Goal: Transaction & Acquisition: Download file/media

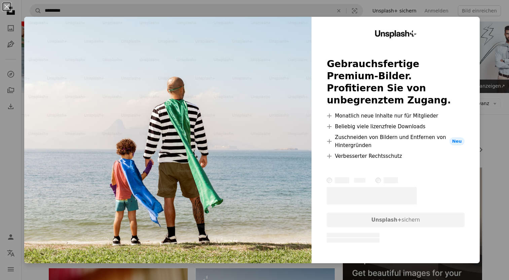
scroll to position [558, 0]
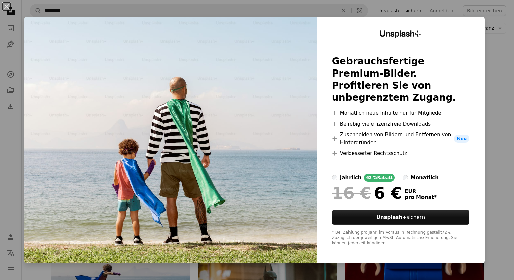
click at [501, 118] on div "An X shape Unsplash+ Gebrauchsfertige Premium-Bilder. Profitieren Sie von unbeg…" at bounding box center [257, 140] width 514 height 280
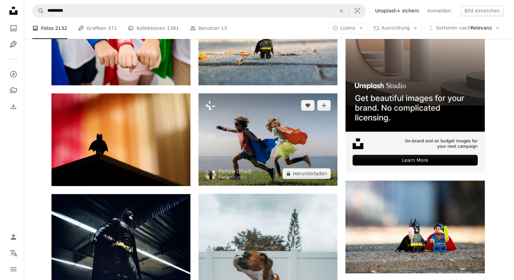
scroll to position [121, 0]
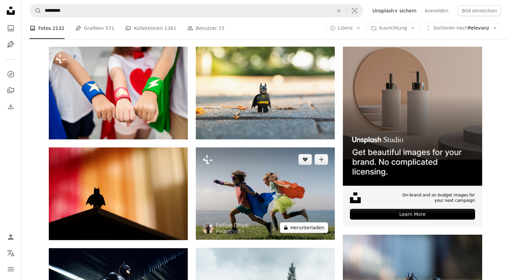
click at [309, 228] on button "A lock Herunterladen" at bounding box center [304, 228] width 48 height 11
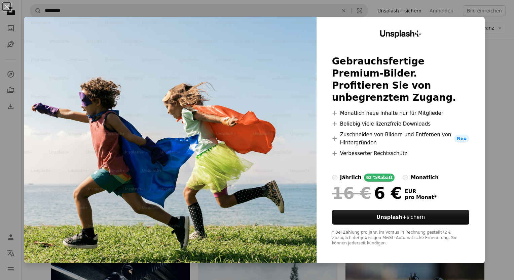
click at [500, 44] on div "An X shape Unsplash+ Gebrauchsfertige Premium-Bilder. Profitieren Sie von unbeg…" at bounding box center [257, 140] width 514 height 280
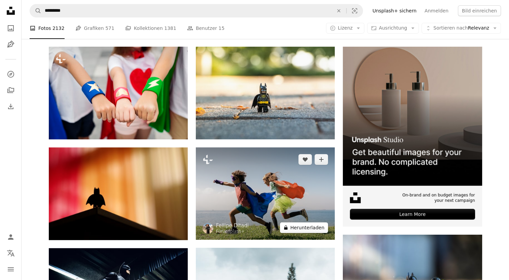
click at [297, 228] on button "A lock Herunterladen" at bounding box center [304, 228] width 48 height 11
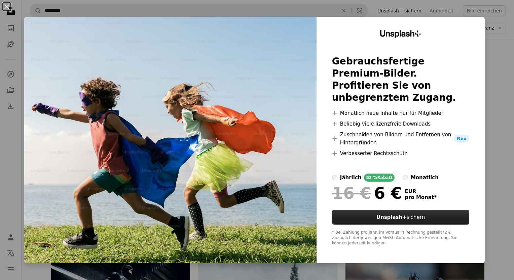
click at [407, 220] on button "Unsplash+ sichern" at bounding box center [400, 217] width 137 height 15
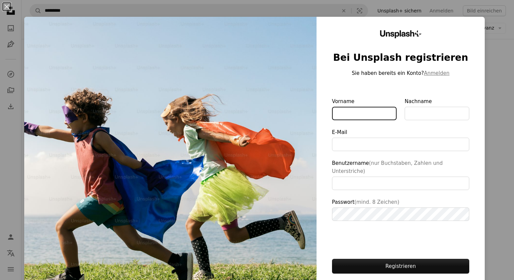
click at [332, 116] on input "Vorname" at bounding box center [364, 113] width 65 height 13
type input "*****"
type input "**********"
type input "******"
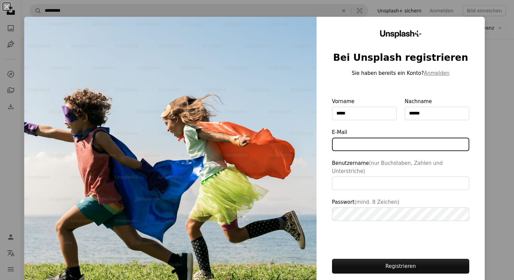
click at [346, 150] on input "E-Mail" at bounding box center [400, 144] width 137 height 13
type input "**********"
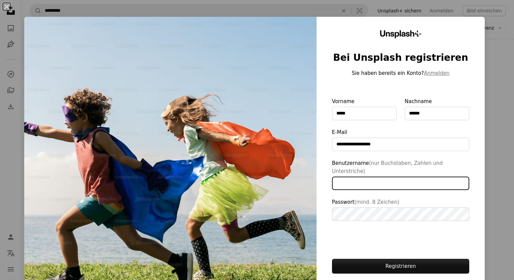
click at [366, 179] on input "Benutzername (nur Buchstaben, Zahlen und Unterstriche)" at bounding box center [400, 183] width 137 height 13
type input "**********"
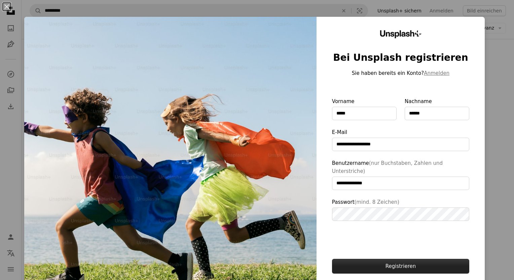
click at [378, 259] on button "Registrieren" at bounding box center [400, 266] width 137 height 15
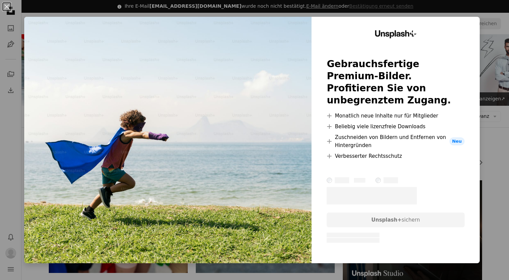
scroll to position [672, 0]
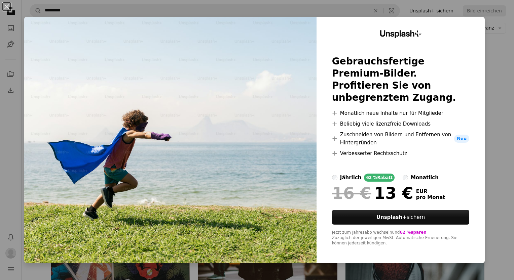
click at [332, 179] on label "jährlich 62 % Rabatt" at bounding box center [363, 178] width 63 height 8
drag, startPoint x: 492, startPoint y: 128, endPoint x: 489, endPoint y: 142, distance: 14.1
click at [492, 128] on div "An X shape Unsplash+ Gebrauchsfertige Premium-Bilder. Profitieren Sie von unbeg…" at bounding box center [257, 140] width 514 height 280
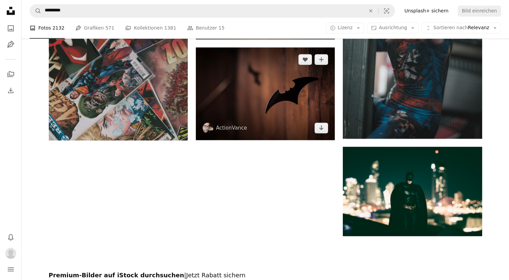
scroll to position [908, 0]
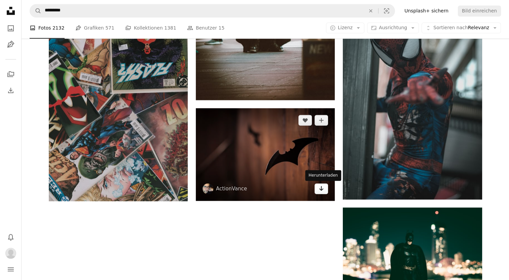
click at [319, 191] on icon "Arrow pointing down" at bounding box center [320, 189] width 5 height 8
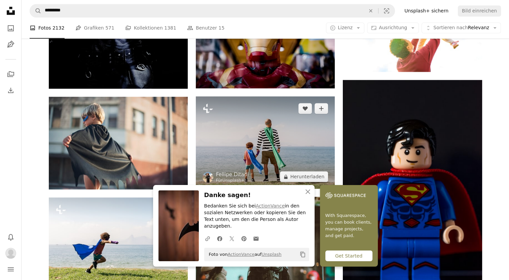
scroll to position [639, 0]
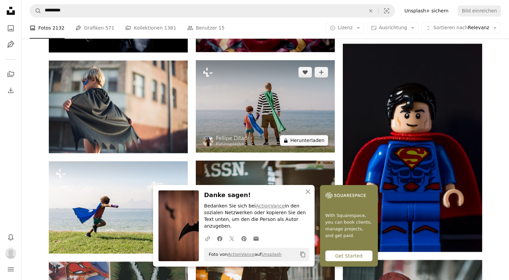
click at [310, 143] on button "A lock Herunterladen" at bounding box center [304, 140] width 48 height 11
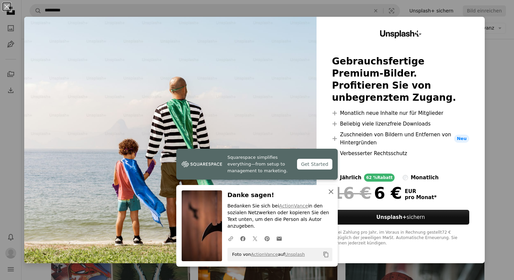
click at [327, 196] on icon "An X shape" at bounding box center [331, 192] width 8 height 8
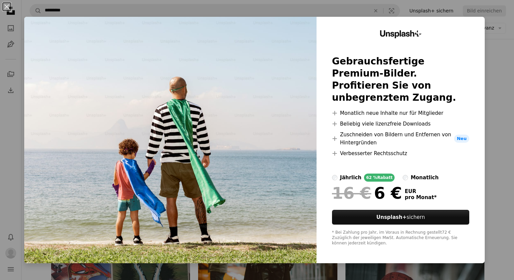
click at [499, 74] on div "An X shape Unsplash+ Gebrauchsfertige Premium-Bilder. Profitieren Sie von unbeg…" at bounding box center [257, 140] width 514 height 280
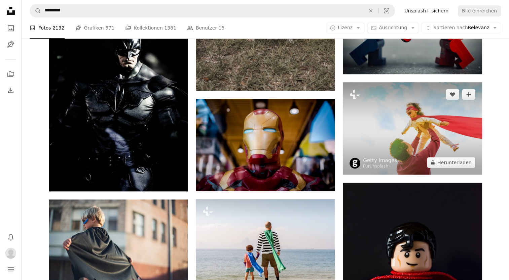
scroll to position [471, 0]
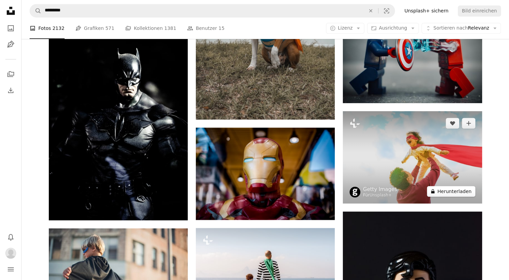
click at [445, 194] on button "A lock Herunterladen" at bounding box center [451, 191] width 48 height 11
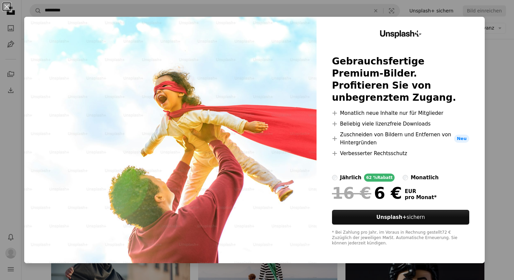
click at [506, 97] on div "An X shape Unsplash+ Gebrauchsfertige Premium-Bilder. Profitieren Sie von unbeg…" at bounding box center [257, 140] width 514 height 280
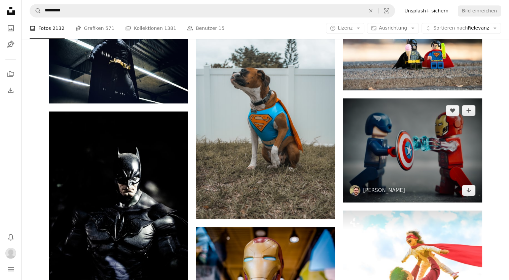
scroll to position [370, 0]
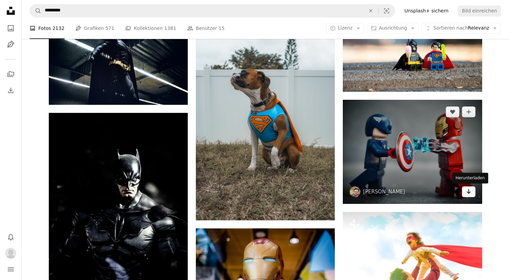
click at [468, 190] on icon "Arrow pointing down" at bounding box center [468, 192] width 5 height 8
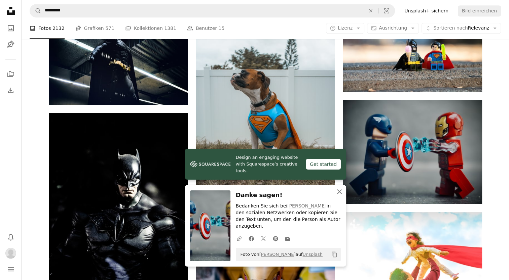
click at [339, 194] on icon "button" at bounding box center [339, 192] width 5 height 5
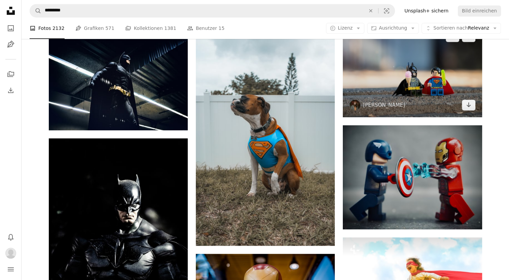
scroll to position [303, 0]
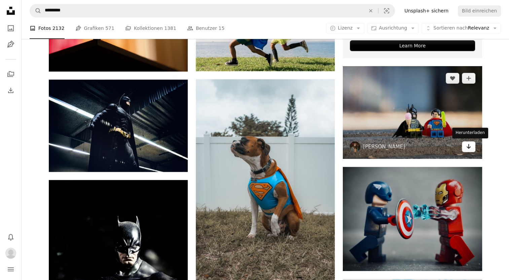
click at [469, 146] on icon "Arrow pointing down" at bounding box center [468, 147] width 5 height 8
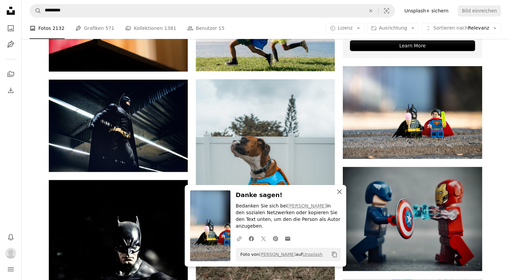
click at [340, 196] on icon "An X shape" at bounding box center [339, 192] width 8 height 8
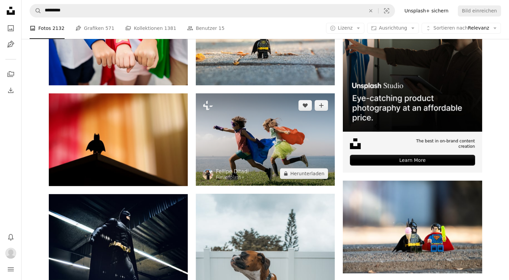
scroll to position [168, 0]
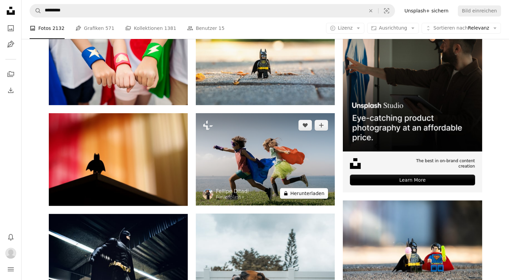
click at [313, 192] on button "A lock Herunterladen" at bounding box center [304, 193] width 48 height 11
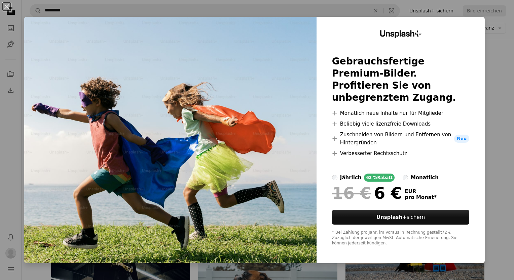
click at [498, 127] on div "An X shape Unsplash+ Gebrauchsfertige Premium-Bilder. Profitieren Sie von unbeg…" at bounding box center [257, 140] width 514 height 280
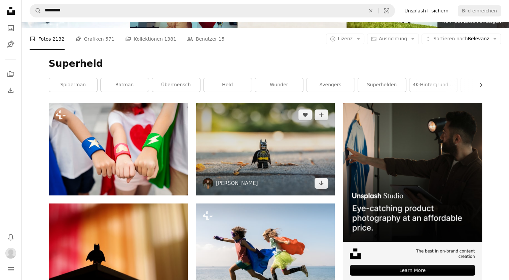
scroll to position [67, 0]
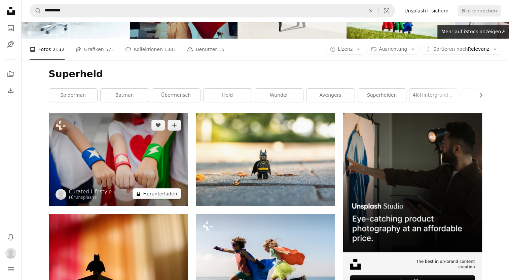
click at [154, 195] on button "A lock Herunterladen" at bounding box center [156, 194] width 48 height 11
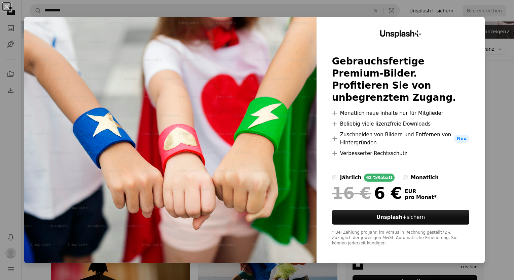
click at [488, 106] on div "An X shape Unsplash+ Gebrauchsfertige Premium-Bilder. Profitieren Sie von unbeg…" at bounding box center [257, 140] width 514 height 280
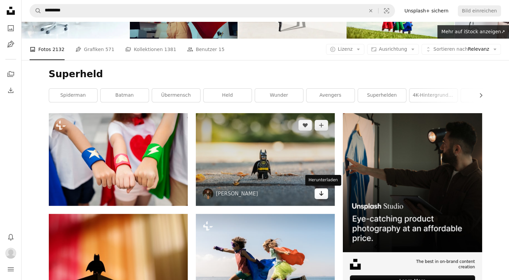
click at [326, 196] on link "Arrow pointing down" at bounding box center [320, 194] width 13 height 11
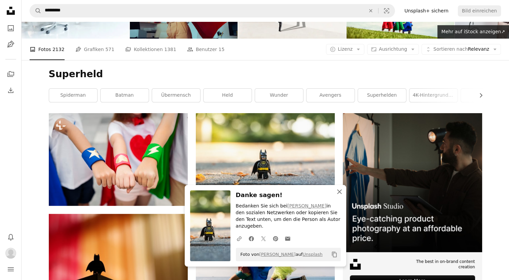
click at [338, 196] on icon "An X shape" at bounding box center [339, 192] width 8 height 8
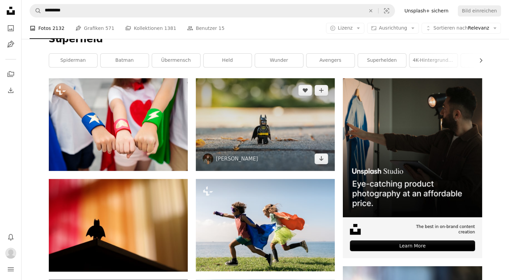
scroll to position [101, 0]
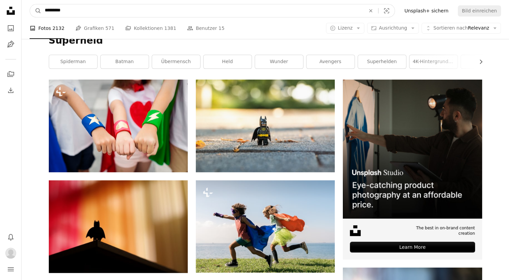
drag, startPoint x: 90, startPoint y: 9, endPoint x: -21, endPoint y: 7, distance: 110.3
type input "*******"
click at [30, 4] on button "A magnifying glass" at bounding box center [35, 10] width 11 height 13
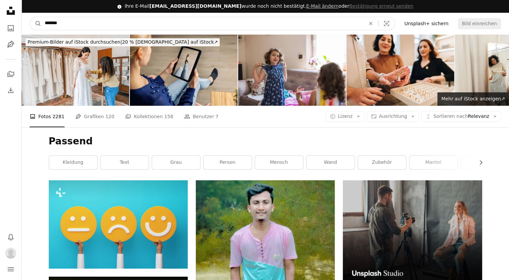
drag, startPoint x: 89, startPoint y: 21, endPoint x: -19, endPoint y: 16, distance: 108.0
type input "*"
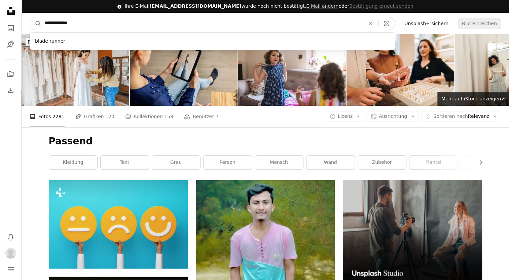
type input "**********"
click button "A magnifying glass" at bounding box center [35, 23] width 11 height 13
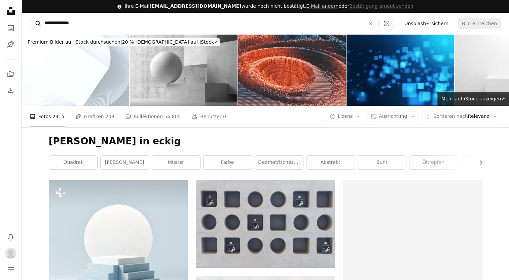
drag, startPoint x: 80, startPoint y: 20, endPoint x: 31, endPoint y: 21, distance: 49.1
click at [31, 21] on form "**********" at bounding box center [212, 23] width 365 height 13
type input "**********"
click button "A magnifying glass" at bounding box center [35, 23] width 11 height 13
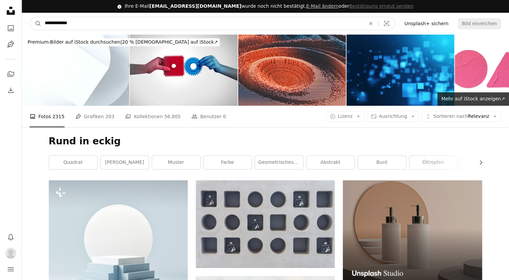
drag, startPoint x: 93, startPoint y: 17, endPoint x: 7, endPoint y: 18, distance: 85.7
type input "**********"
click button "A magnifying glass" at bounding box center [35, 23] width 11 height 13
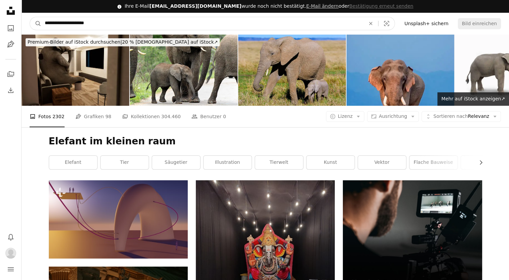
drag, startPoint x: 104, startPoint y: 25, endPoint x: -4, endPoint y: 25, distance: 107.2
type input "**********"
click button "A magnifying glass" at bounding box center [35, 23] width 11 height 13
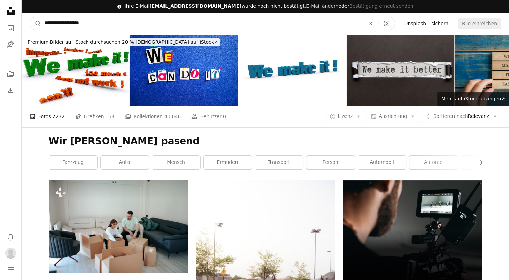
drag, startPoint x: 104, startPoint y: 25, endPoint x: 0, endPoint y: 21, distance: 103.6
type input "**********"
click button "A magnifying glass" at bounding box center [35, 23] width 11 height 13
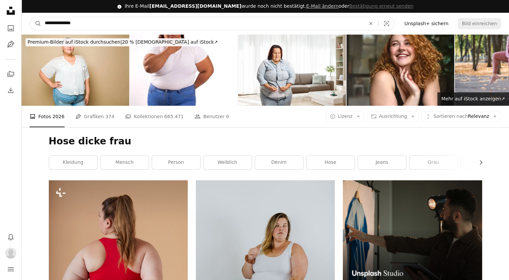
drag, startPoint x: 84, startPoint y: 23, endPoint x: -4, endPoint y: 21, distance: 88.1
type input "**********"
click at [30, 17] on button "A magnifying glass" at bounding box center [35, 23] width 11 height 13
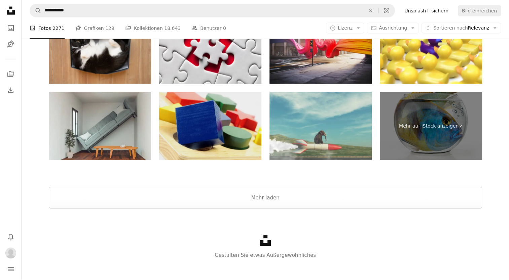
scroll to position [1496, 0]
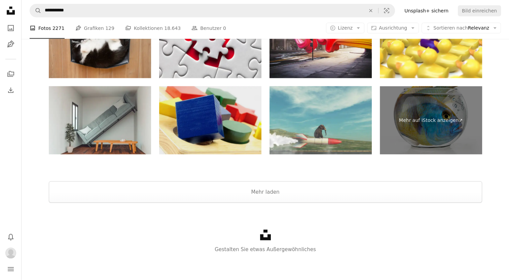
click at [222, 128] on img at bounding box center [210, 120] width 102 height 68
click at [225, 135] on img at bounding box center [210, 120] width 102 height 68
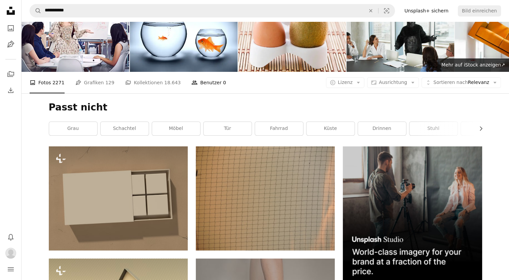
scroll to position [0, 0]
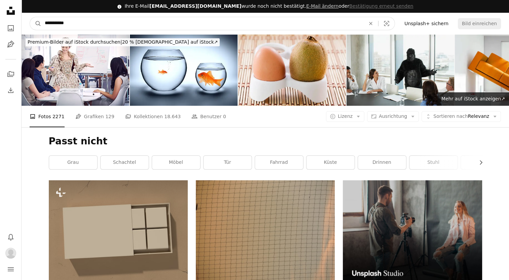
click at [74, 23] on input "**********" at bounding box center [202, 23] width 322 height 13
type input "*****"
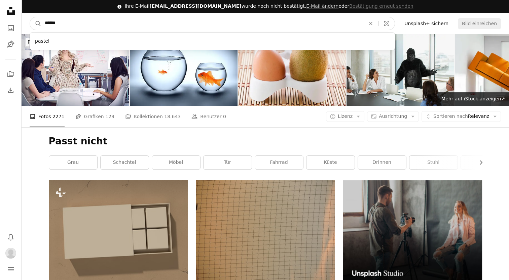
click button "A magnifying glass" at bounding box center [35, 23] width 11 height 13
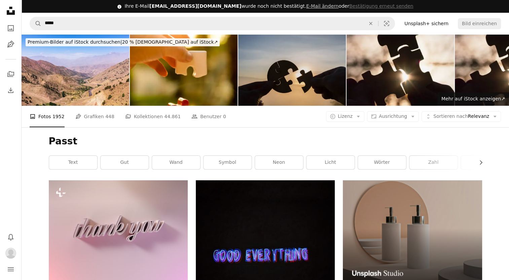
click at [285, 72] on img at bounding box center [292, 70] width 108 height 72
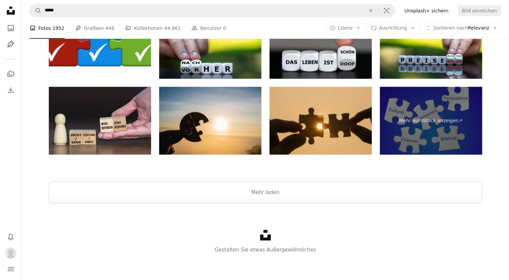
scroll to position [1313, 0]
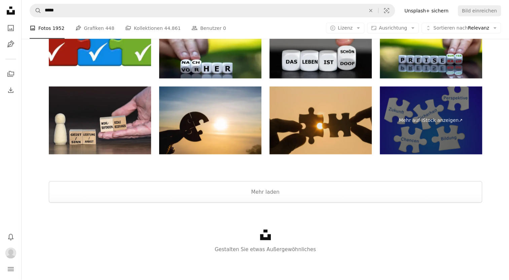
click at [319, 131] on img at bounding box center [320, 121] width 102 height 68
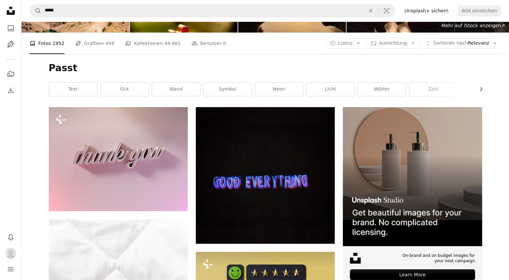
scroll to position [0, 0]
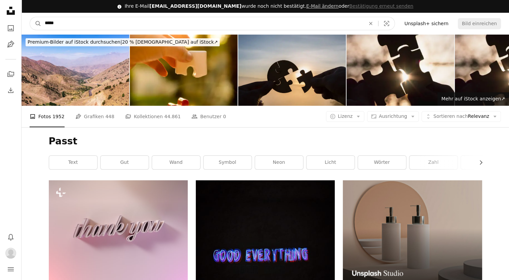
drag, startPoint x: 79, startPoint y: 22, endPoint x: 18, endPoint y: 22, distance: 60.8
type input "**********"
click at [30, 17] on button "A magnifying glass" at bounding box center [35, 23] width 11 height 13
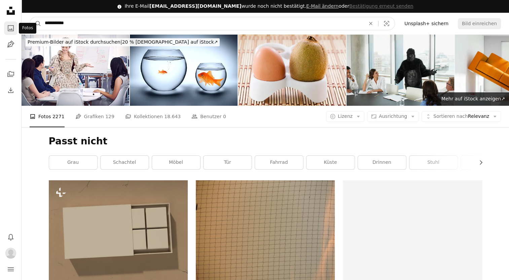
drag, startPoint x: 77, startPoint y: 20, endPoint x: 5, endPoint y: 29, distance: 72.2
type input "**********"
click button "A magnifying glass" at bounding box center [35, 23] width 11 height 13
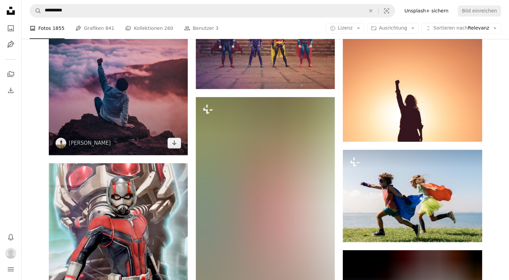
scroll to position [336, 0]
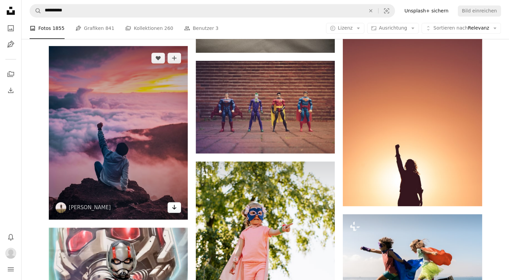
click at [175, 212] on link "Arrow pointing down" at bounding box center [173, 207] width 13 height 11
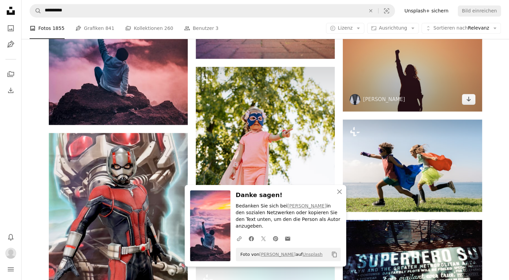
scroll to position [504, 0]
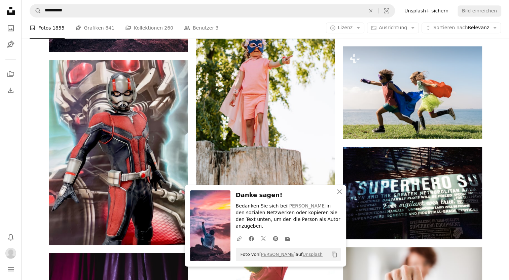
drag, startPoint x: 490, startPoint y: 4, endPoint x: 487, endPoint y: 6, distance: 3.9
click at [490, 4] on nav "**********" at bounding box center [265, 11] width 487 height 22
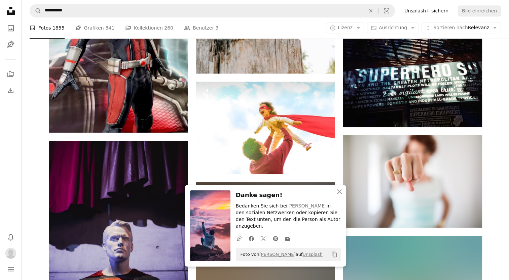
scroll to position [706, 0]
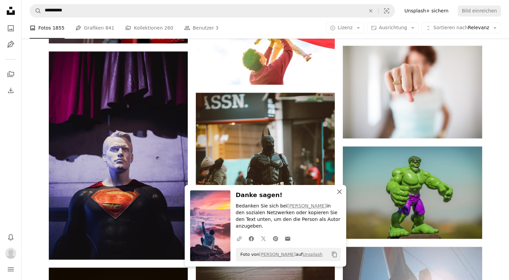
click at [339, 196] on icon "An X shape" at bounding box center [339, 192] width 8 height 8
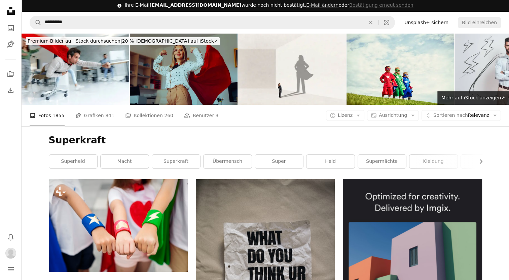
scroll to position [0, 0]
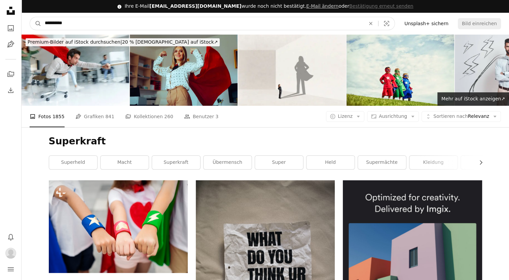
drag, startPoint x: 100, startPoint y: 21, endPoint x: -27, endPoint y: 21, distance: 126.7
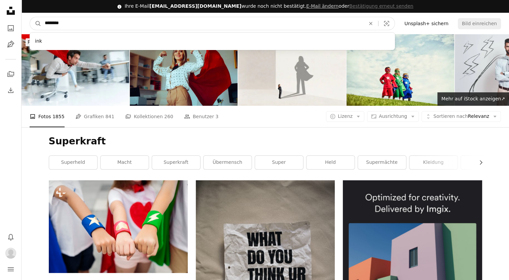
type input "*********"
click button "A magnifying glass" at bounding box center [35, 23] width 11 height 13
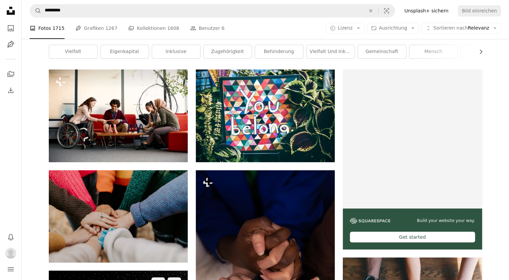
scroll to position [168, 0]
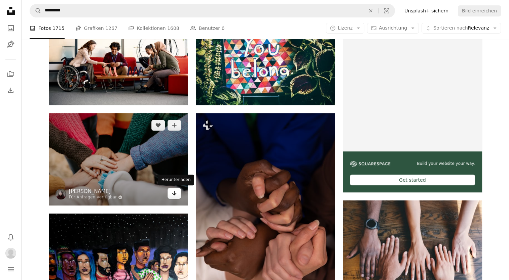
click at [173, 195] on icon "Herunterladen" at bounding box center [174, 193] width 4 height 5
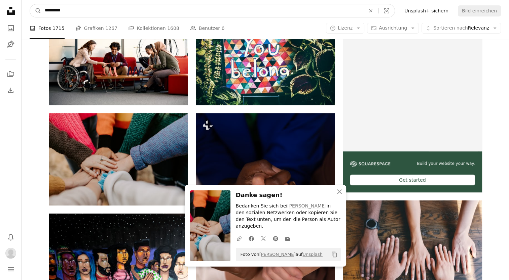
drag, startPoint x: 93, startPoint y: 7, endPoint x: -7, endPoint y: 7, distance: 99.5
type input "**********"
click button "A magnifying glass" at bounding box center [35, 10] width 11 height 13
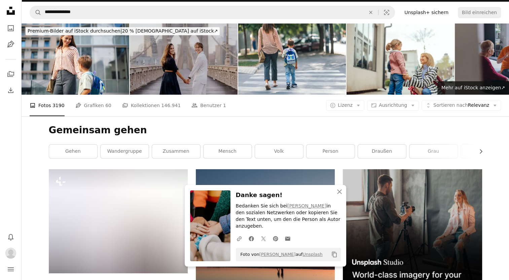
scroll to position [168, 0]
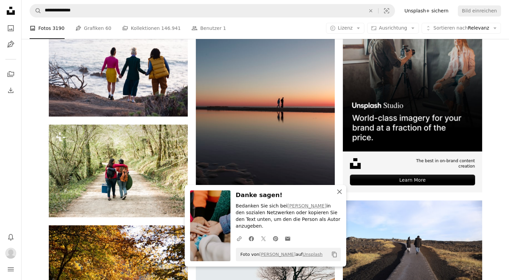
click at [339, 194] on icon "button" at bounding box center [339, 192] width 5 height 5
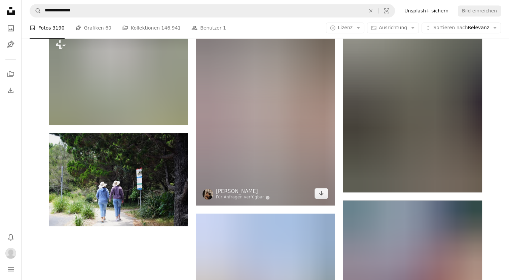
scroll to position [874, 0]
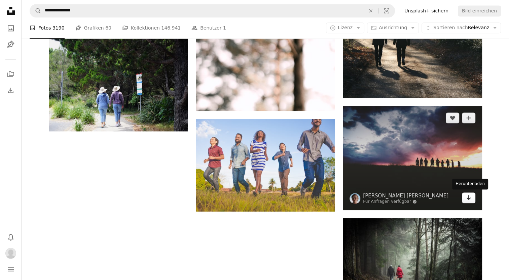
click at [469, 199] on icon "Herunterladen" at bounding box center [468, 197] width 4 height 5
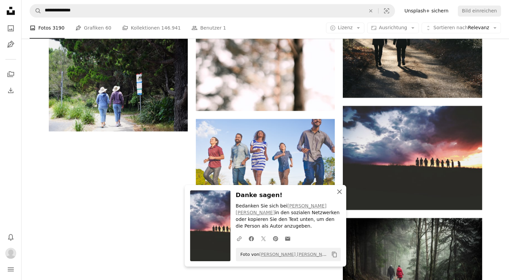
click at [340, 196] on icon "An X shape" at bounding box center [339, 192] width 8 height 8
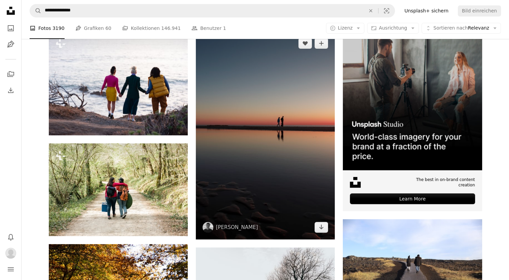
scroll to position [134, 0]
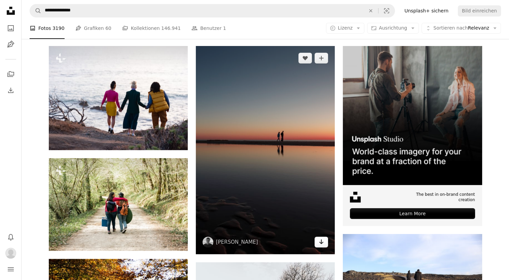
click at [318, 246] on link "Arrow pointing down" at bounding box center [320, 242] width 13 height 11
